Goal: Task Accomplishment & Management: Use online tool/utility

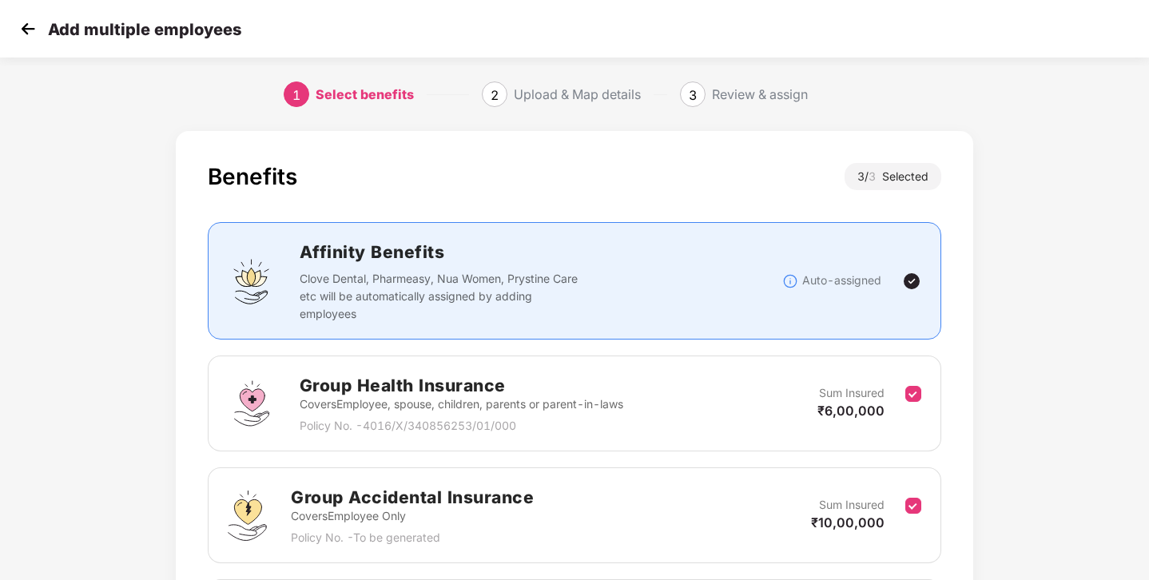
click at [33, 31] on img at bounding box center [28, 29] width 24 height 24
